Goal: Transaction & Acquisition: Purchase product/service

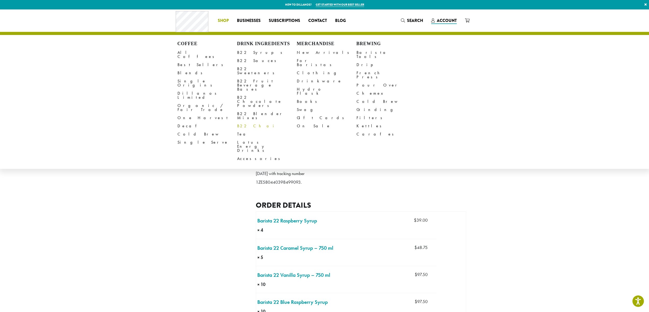
click at [246, 122] on link "B22 Chai" at bounding box center [267, 126] width 60 height 8
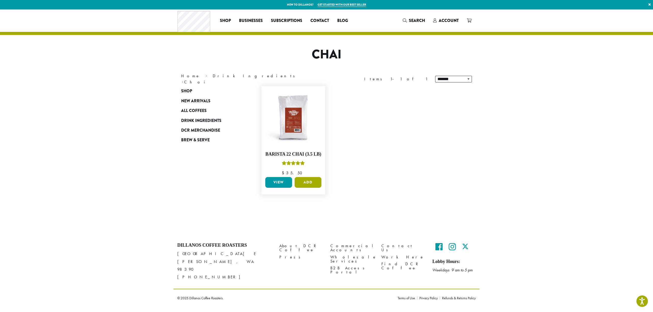
click at [305, 180] on button "Add" at bounding box center [308, 182] width 27 height 11
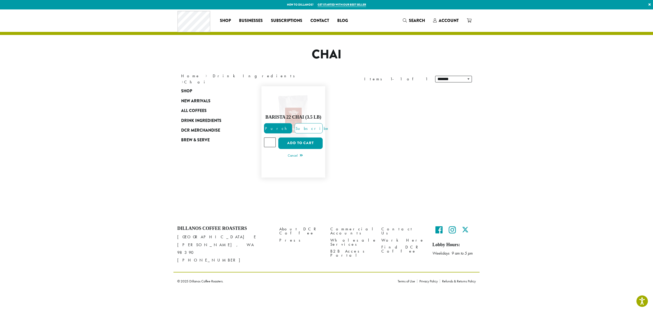
click at [271, 141] on input "*" at bounding box center [270, 143] width 12 height 10
type input "*"
click at [271, 141] on input "*" at bounding box center [270, 143] width 12 height 10
click at [302, 144] on button "Add to cart" at bounding box center [300, 143] width 44 height 11
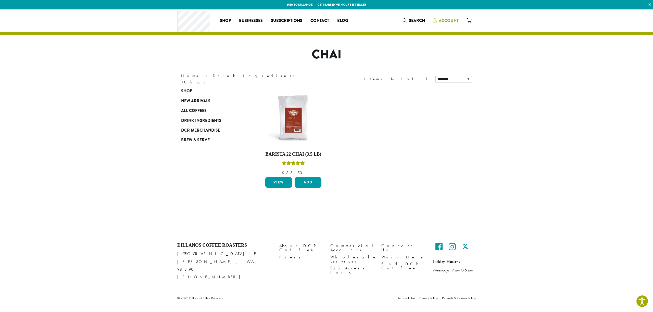
click at [447, 20] on span "Account" at bounding box center [449, 21] width 20 height 6
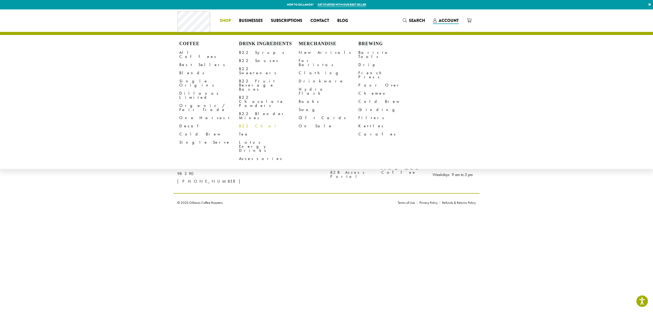
click at [247, 122] on link "B22 Chai" at bounding box center [269, 126] width 60 height 8
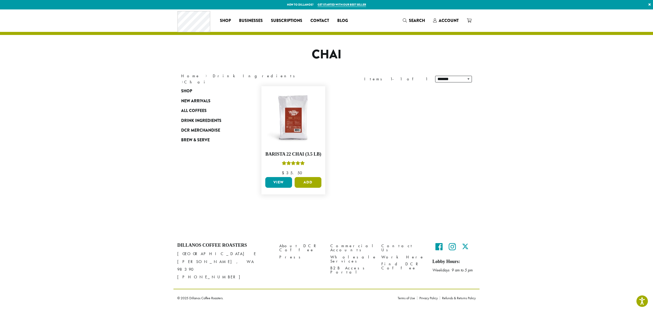
click at [308, 180] on button "Add" at bounding box center [308, 182] width 27 height 11
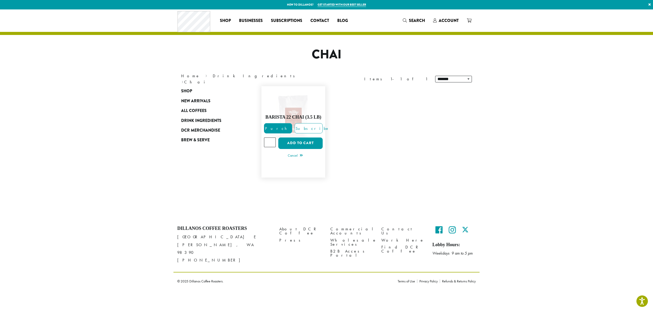
click at [272, 142] on input "*" at bounding box center [270, 143] width 12 height 10
type input "*"
click at [272, 142] on input "*" at bounding box center [270, 143] width 12 height 10
click at [299, 144] on button "Add to cart" at bounding box center [300, 143] width 44 height 11
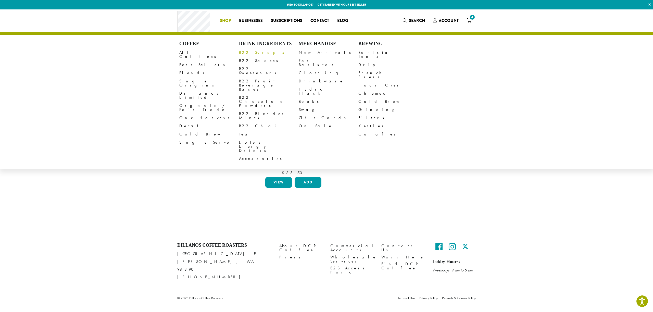
click at [250, 50] on link "B22 Syrups" at bounding box center [269, 52] width 60 height 8
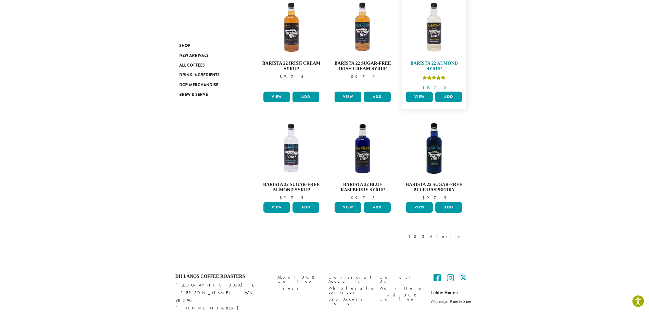
scroll to position [353, 0]
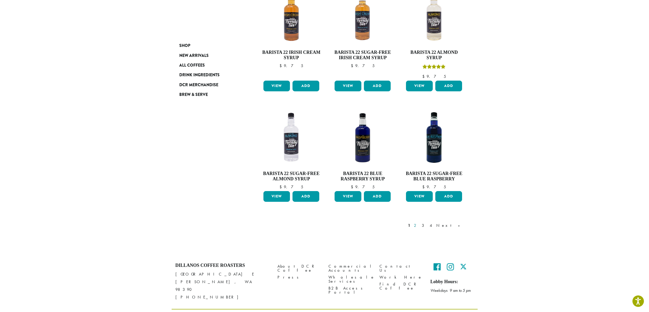
click at [419, 222] on link "2" at bounding box center [416, 225] width 6 height 6
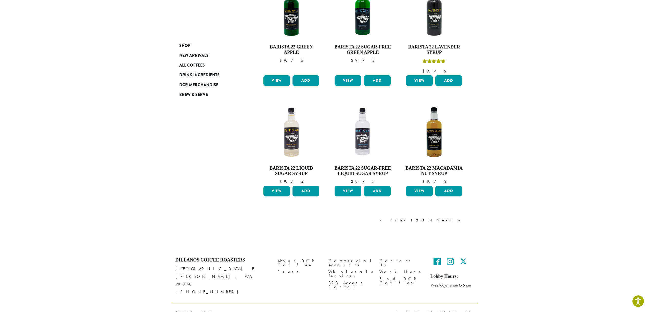
scroll to position [342, 0]
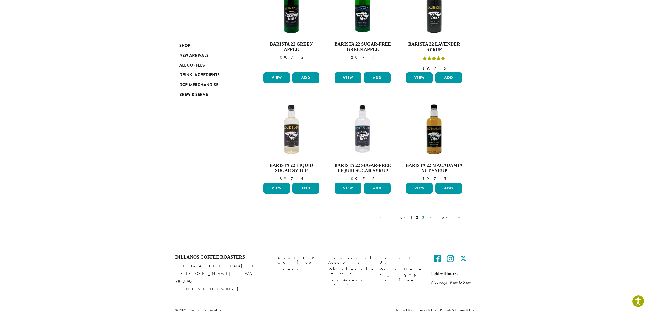
click at [427, 217] on link "3" at bounding box center [424, 217] width 6 height 6
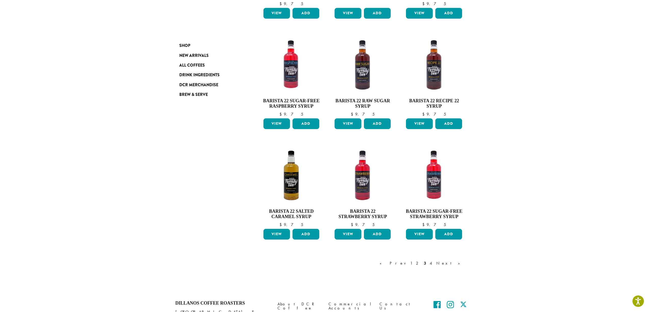
scroll to position [312, 0]
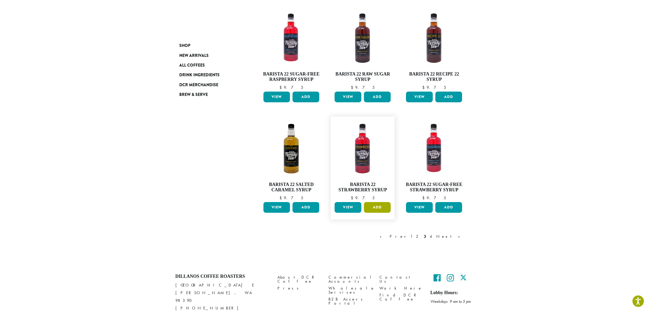
click at [377, 208] on button "Add" at bounding box center [377, 207] width 27 height 11
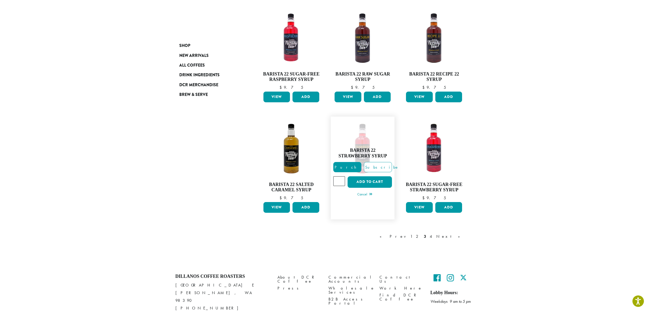
click at [340, 180] on input "*" at bounding box center [339, 181] width 12 height 10
click at [341, 179] on input "*" at bounding box center [339, 181] width 12 height 10
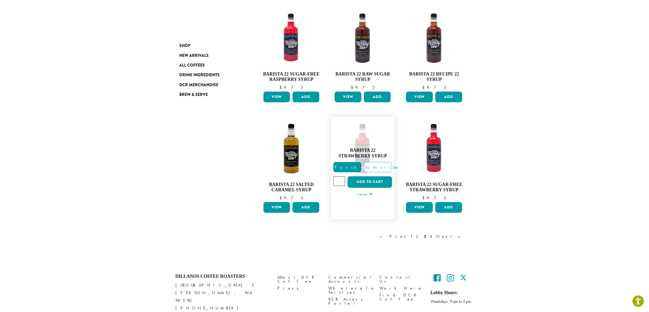
click at [341, 179] on input "*" at bounding box center [339, 181] width 12 height 10
type input "**"
click at [341, 179] on input "**" at bounding box center [339, 181] width 12 height 10
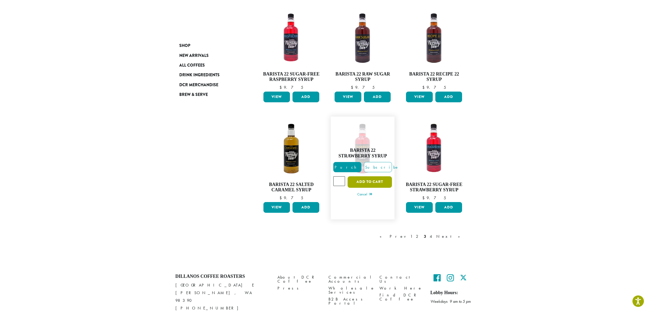
click at [369, 181] on button "Add to cart" at bounding box center [370, 181] width 44 height 11
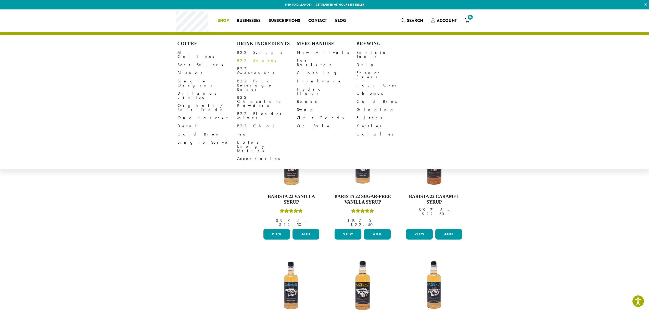
click at [250, 60] on link "B22 Sauces" at bounding box center [267, 61] width 60 height 8
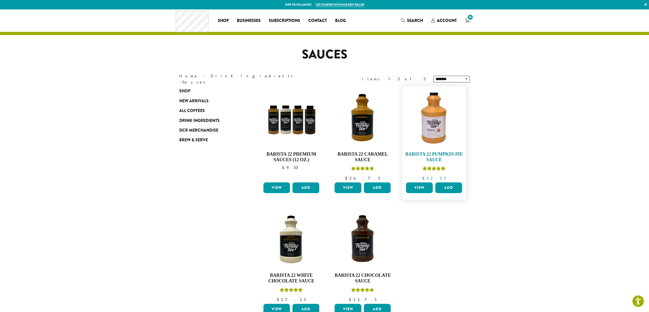
scroll to position [26, 0]
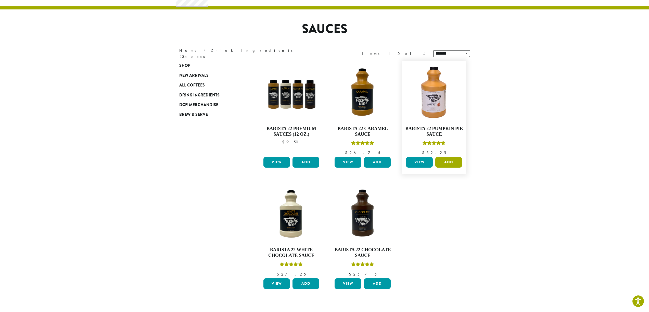
click at [452, 163] on button "Add" at bounding box center [448, 162] width 27 height 11
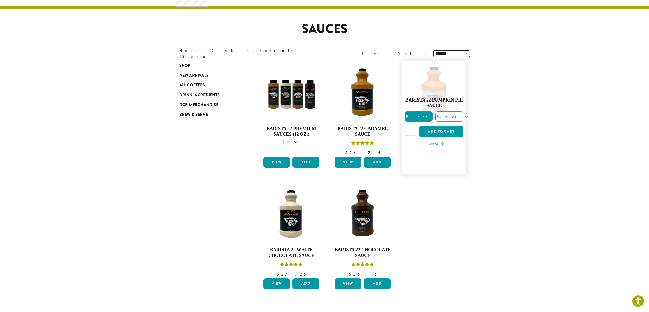
type input "*"
click at [413, 129] on input "*" at bounding box center [411, 131] width 12 height 10
click at [442, 131] on button "Add to cart" at bounding box center [441, 131] width 44 height 11
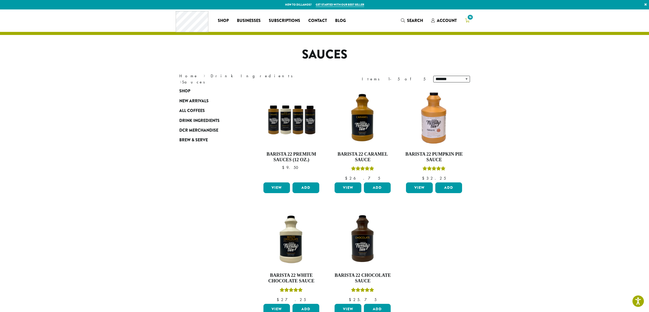
click at [468, 20] on span "16" at bounding box center [470, 17] width 7 height 7
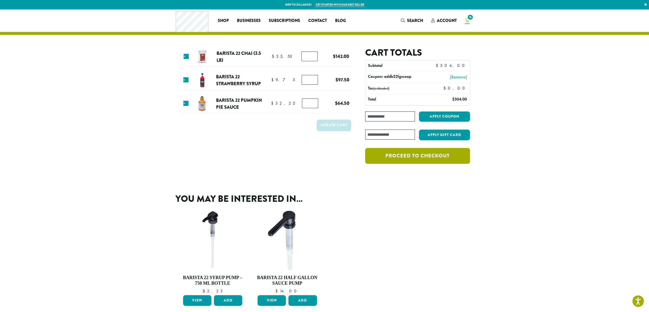
click at [426, 159] on link "Proceed to checkout" at bounding box center [417, 156] width 105 height 16
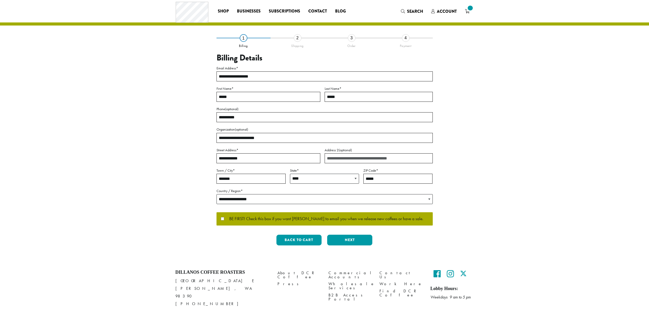
select select "**"
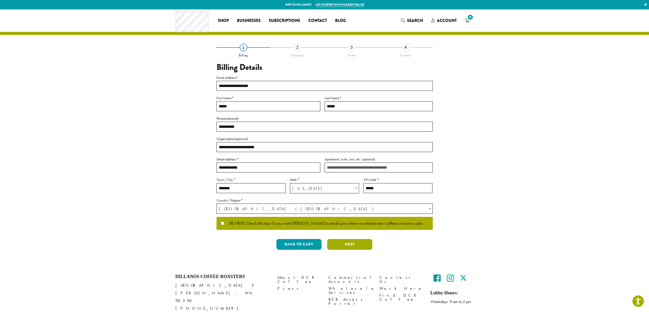
click at [358, 244] on button "Next" at bounding box center [349, 244] width 45 height 11
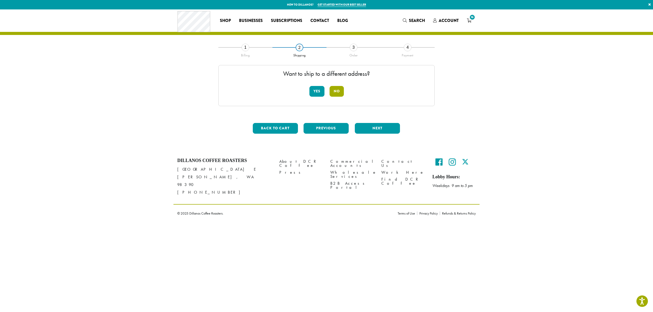
click at [334, 91] on button "No" at bounding box center [337, 91] width 14 height 11
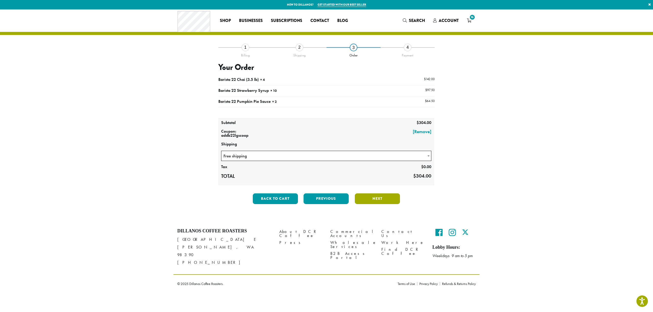
click at [376, 200] on button "Next" at bounding box center [377, 198] width 45 height 11
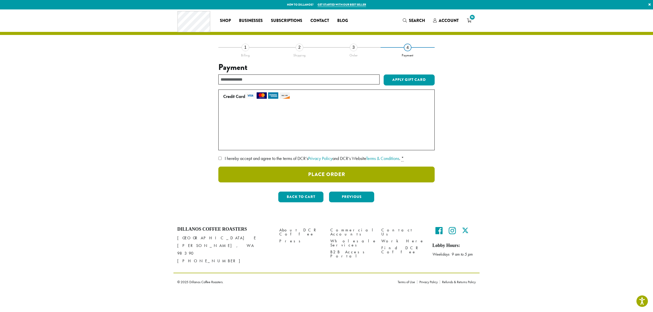
click at [313, 171] on button "Place Order" at bounding box center [326, 175] width 216 height 16
